Goal: Check status: Check status

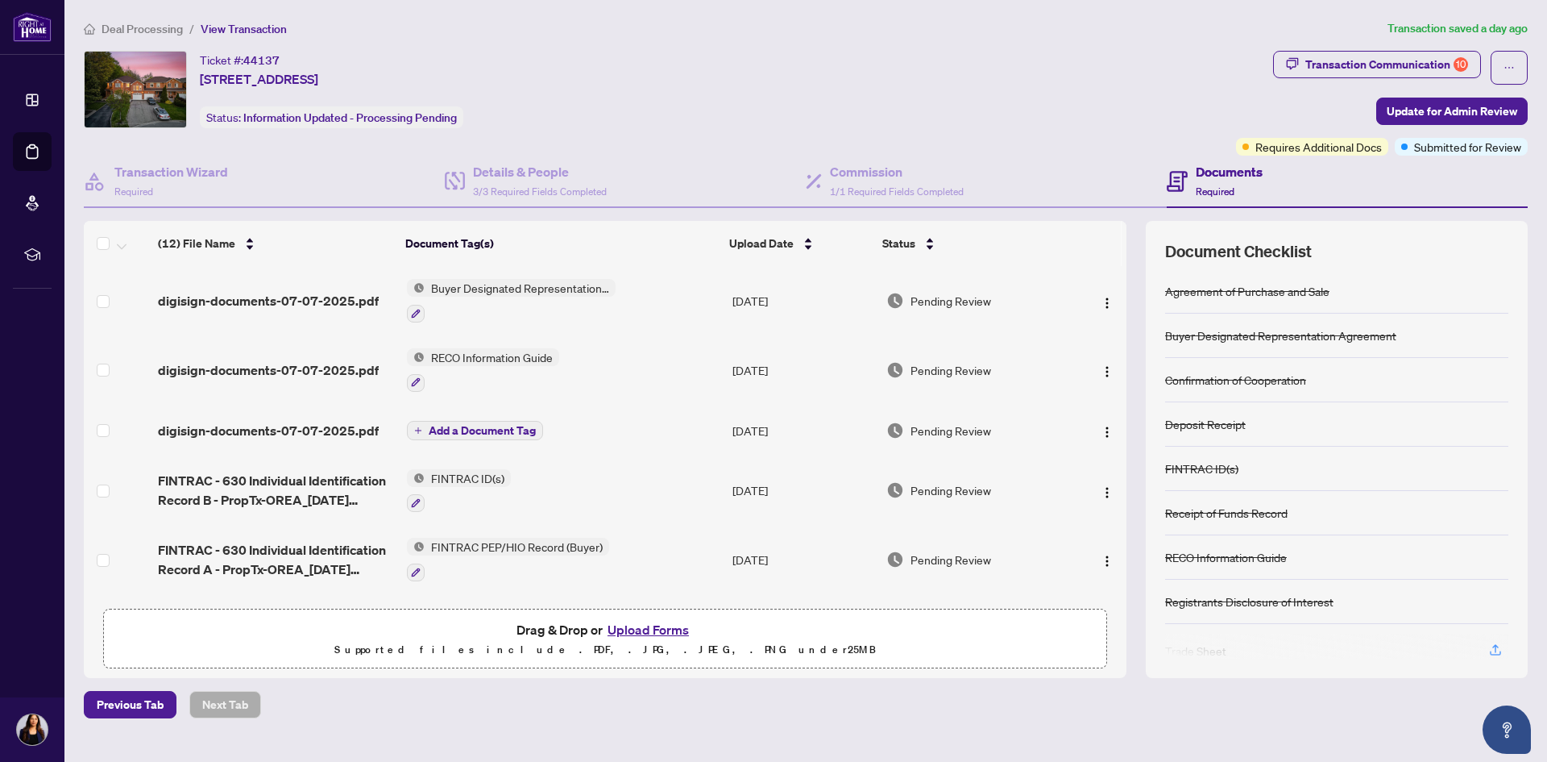
click at [928, 81] on div "Ticket #: 44137 [STREET_ADDRESS][PERSON_NAME] Status: Information Updated - Pro…" at bounding box center [657, 89] width 1146 height 77
click at [1206, 176] on h4 "Documents" at bounding box center [1229, 171] width 67 height 19
click at [563, 179] on h4 "Details & People" at bounding box center [540, 171] width 134 height 19
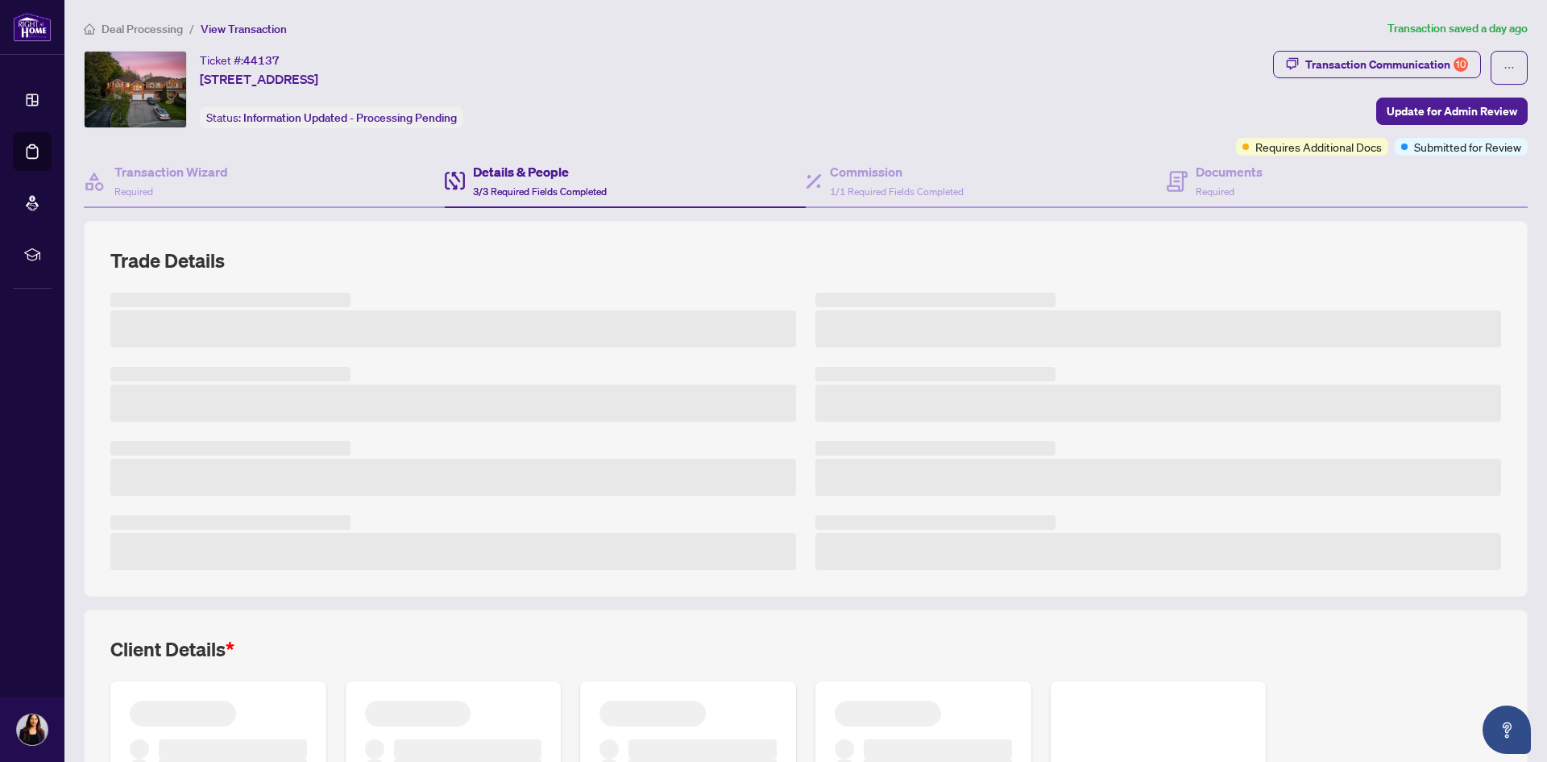
click at [152, 30] on span "Deal Processing" at bounding box center [142, 29] width 81 height 15
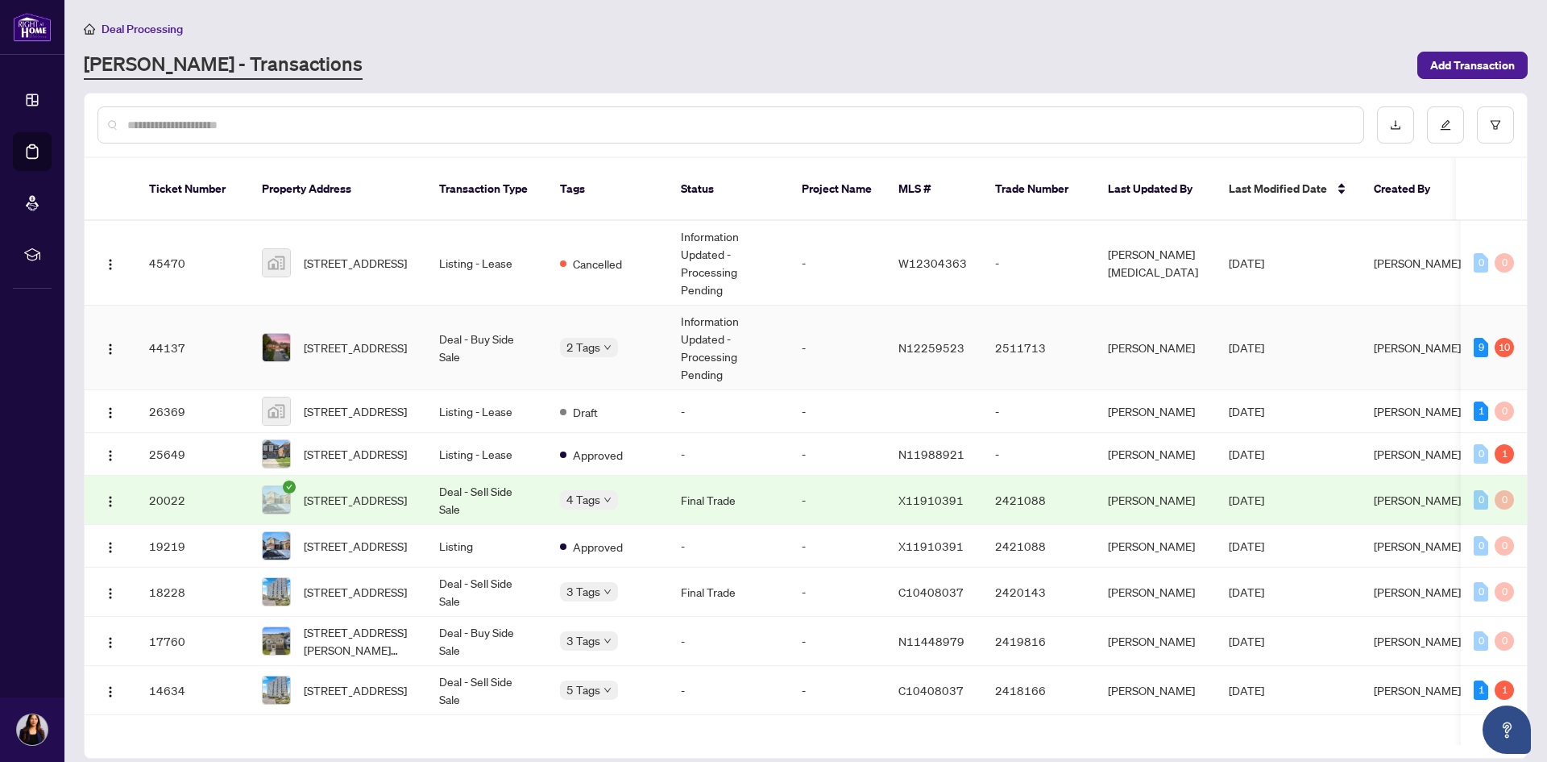
click at [699, 313] on td "Information Updated - Processing Pending" at bounding box center [728, 347] width 121 height 85
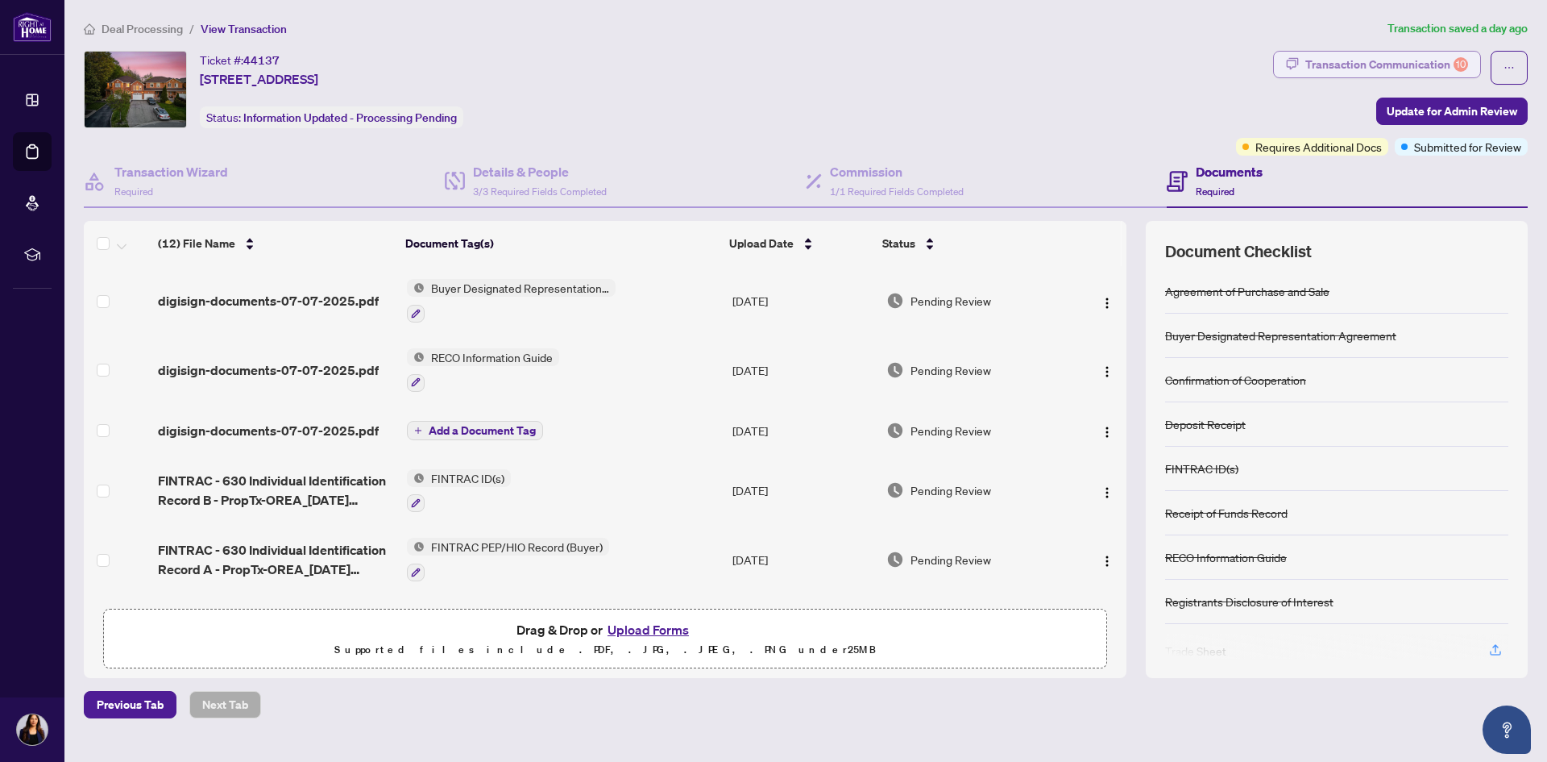
click at [1359, 59] on div "Transaction Communication 10" at bounding box center [1387, 65] width 163 height 26
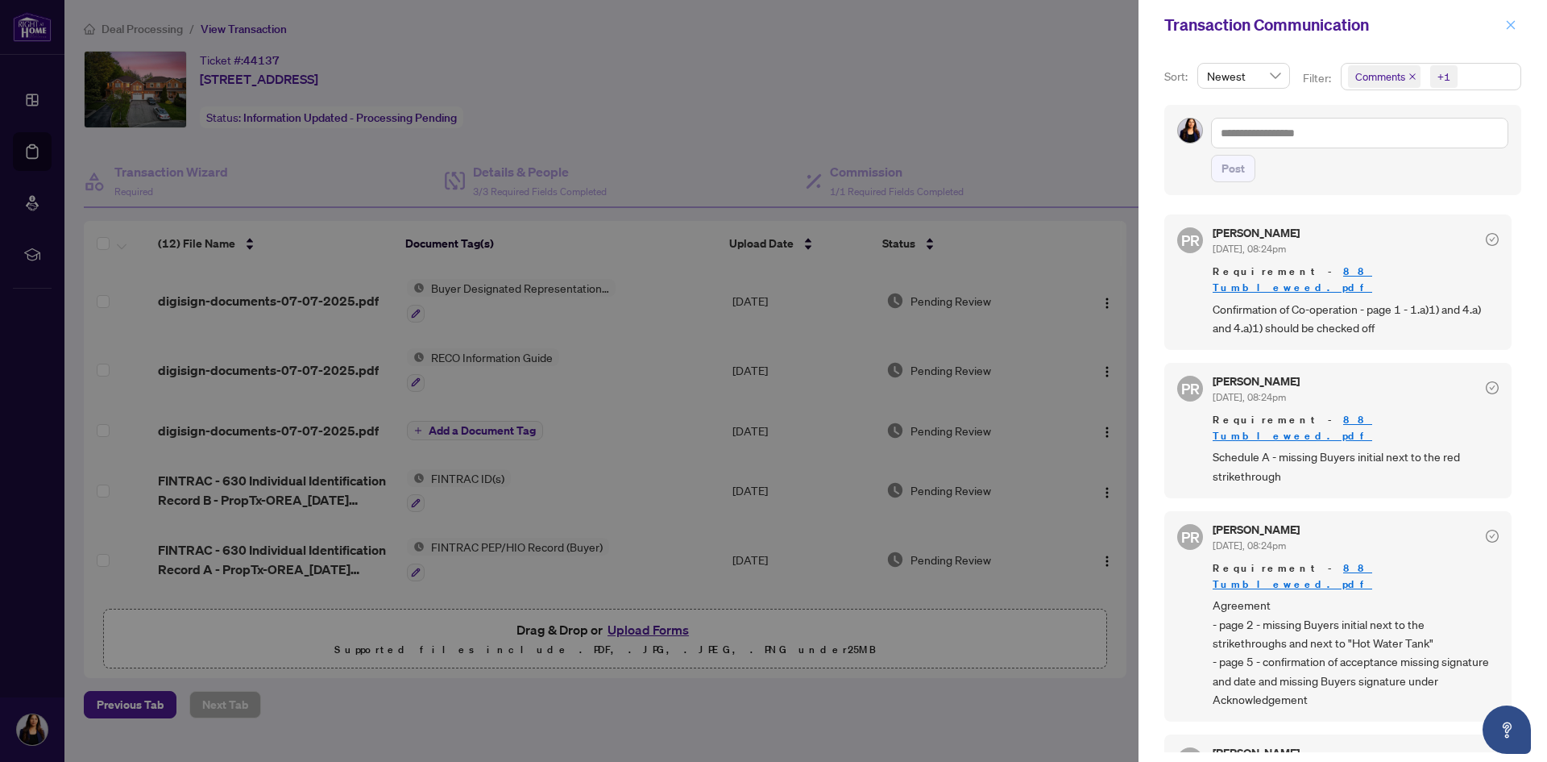
click at [1508, 23] on icon "close" at bounding box center [1511, 24] width 9 height 9
